Goal: Transaction & Acquisition: Obtain resource

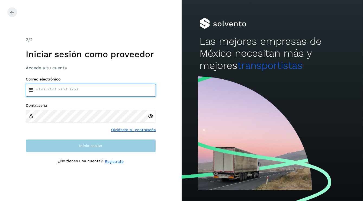
type input "**********"
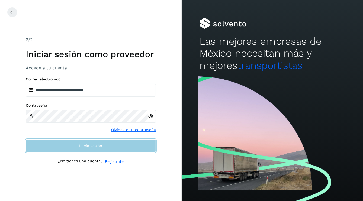
click at [95, 148] on button "Inicia sesión" at bounding box center [91, 145] width 130 height 13
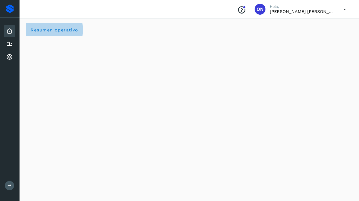
click at [62, 31] on span "Resumen operativo" at bounding box center [54, 29] width 48 height 5
click at [8, 34] on icon at bounding box center [9, 31] width 7 height 7
click at [11, 55] on icon at bounding box center [9, 57] width 7 height 7
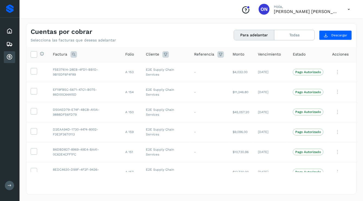
click at [249, 36] on button "Para adelantar" at bounding box center [254, 35] width 40 height 10
click at [37, 54] on label at bounding box center [34, 54] width 7 height 7
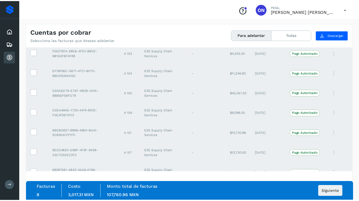
scroll to position [50, 0]
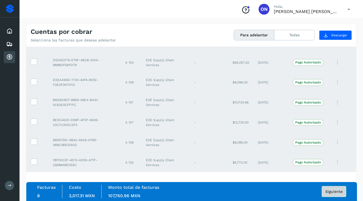
click at [339, 190] on span "Siguiente" at bounding box center [333, 192] width 17 height 4
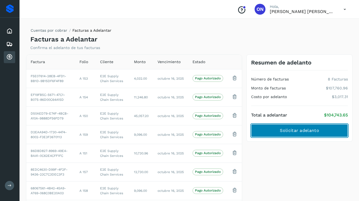
click at [296, 132] on span "Solicitar adelanto" at bounding box center [299, 131] width 39 height 6
